Goal: Use online tool/utility: Utilize a website feature to perform a specific function

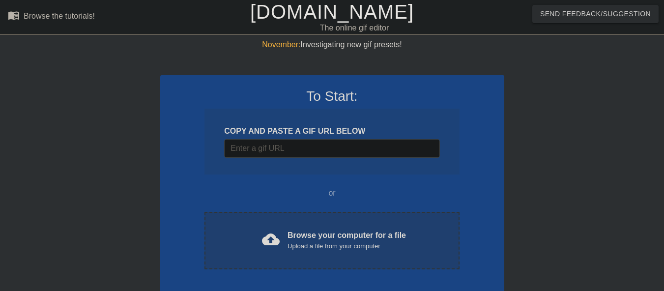
scroll to position [47, 0]
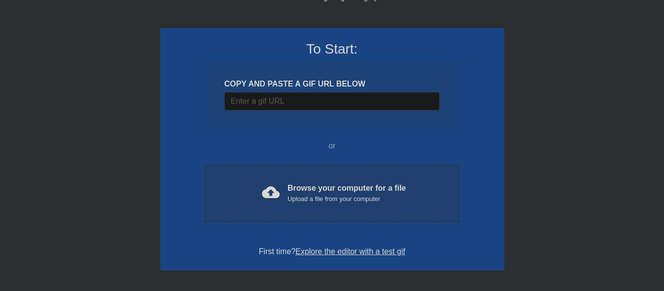
click at [305, 189] on div "Browse your computer for a file Upload a file from your computer" at bounding box center [346, 193] width 118 height 22
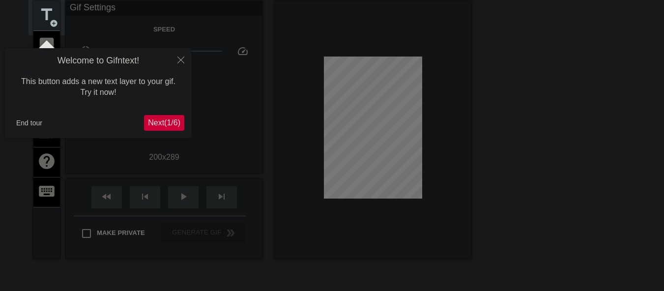
scroll to position [24, 0]
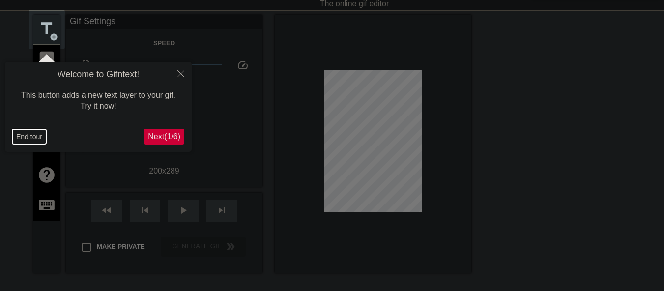
click at [26, 138] on button "End tour" at bounding box center [29, 136] width 34 height 15
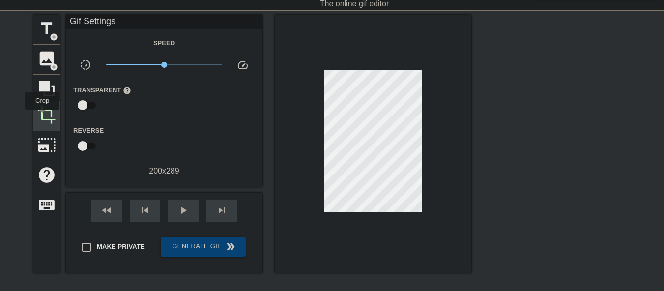
click at [42, 116] on span "crop" at bounding box center [46, 115] width 19 height 19
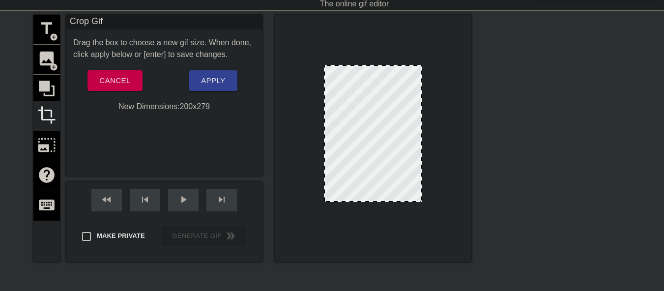
drag, startPoint x: 378, startPoint y: 206, endPoint x: 378, endPoint y: 201, distance: 4.9
click at [378, 201] on div at bounding box center [373, 200] width 96 height 5
click at [221, 82] on span "Apply" at bounding box center [213, 80] width 24 height 13
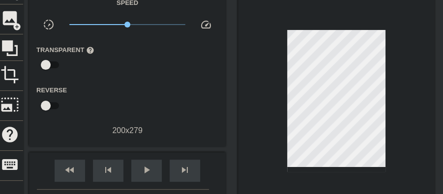
scroll to position [49, 0]
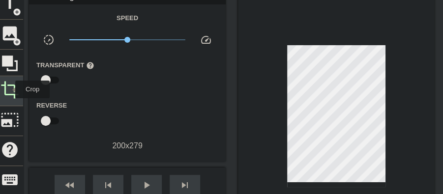
click at [9, 89] on span "crop" at bounding box center [9, 90] width 19 height 19
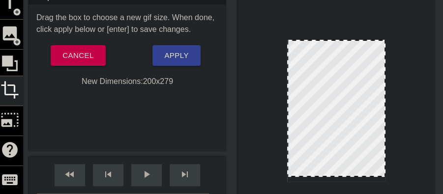
scroll to position [82, 0]
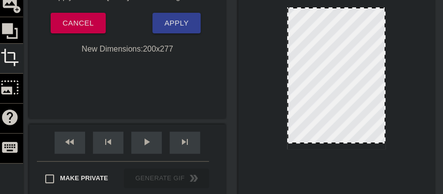
click at [326, 142] on div at bounding box center [336, 142] width 96 height 5
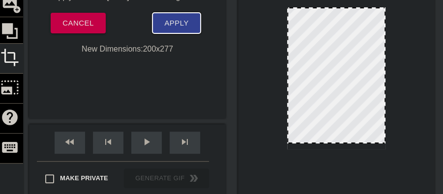
click at [174, 28] on span "Apply" at bounding box center [176, 23] width 24 height 13
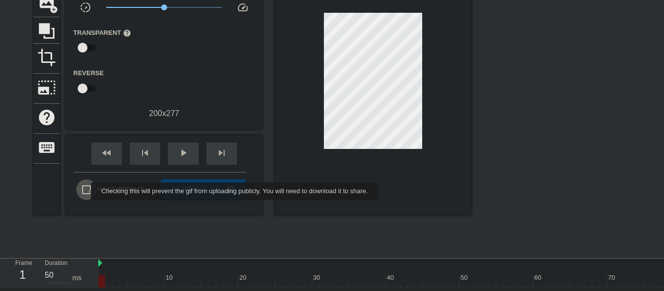
click at [84, 191] on input "Make Private" at bounding box center [86, 189] width 21 height 21
checkbox input "true"
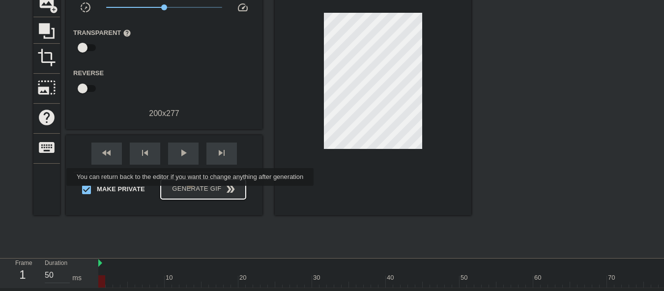
click at [191, 193] on span "Generate Gif double_arrow" at bounding box center [203, 189] width 77 height 12
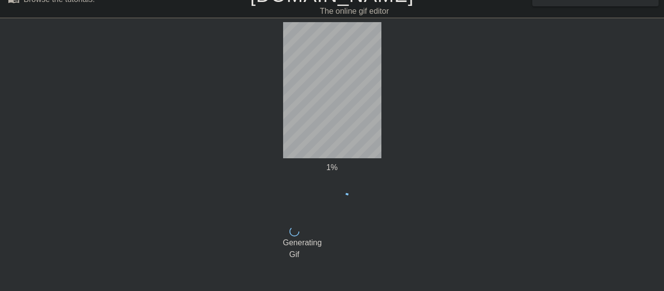
scroll to position [0, 0]
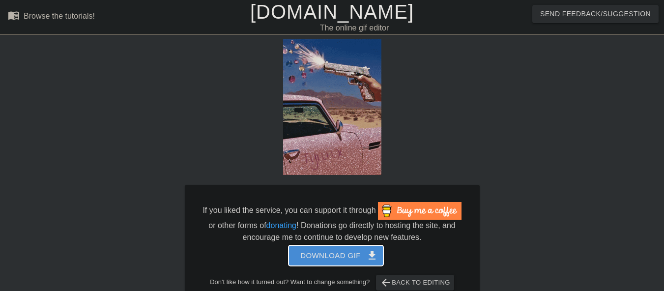
click at [314, 261] on span "Download gif get_app" at bounding box center [335, 255] width 71 height 13
